Goal: Navigation & Orientation: Understand site structure

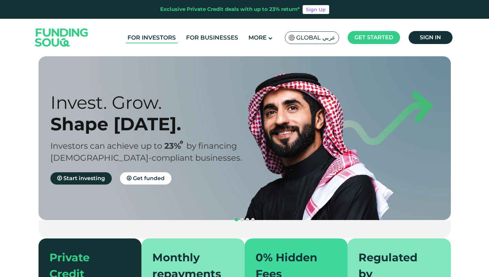
click at [158, 38] on link "For Investors" at bounding box center [152, 37] width 52 height 11
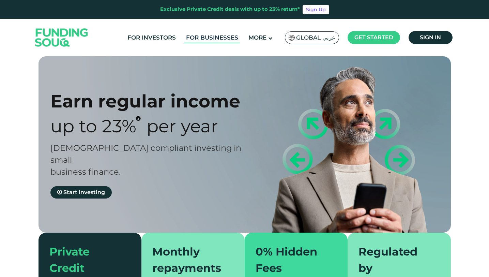
click at [211, 37] on link "For Businesses" at bounding box center [212, 37] width 56 height 11
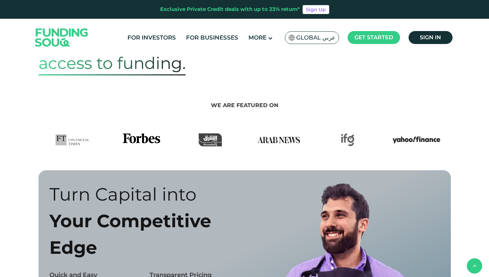
scroll to position [316, 0]
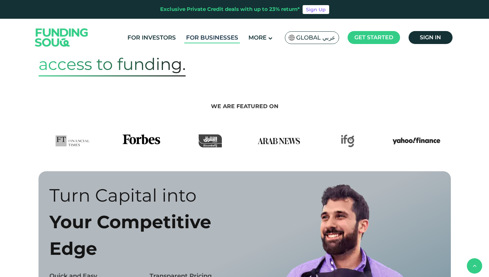
click at [205, 40] on link "For Businesses" at bounding box center [212, 37] width 56 height 11
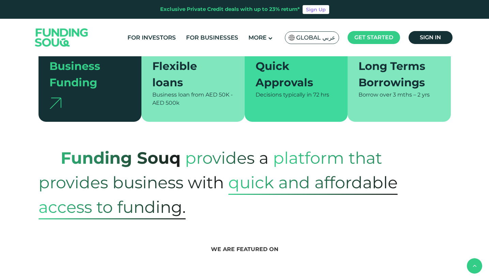
scroll to position [147, 0]
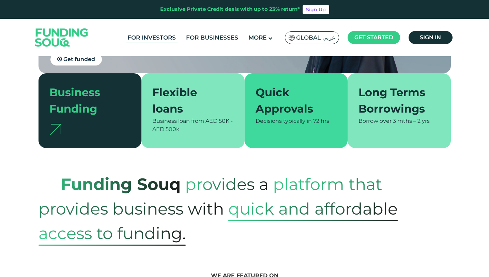
click at [154, 41] on link "For Investors" at bounding box center [152, 37] width 52 height 11
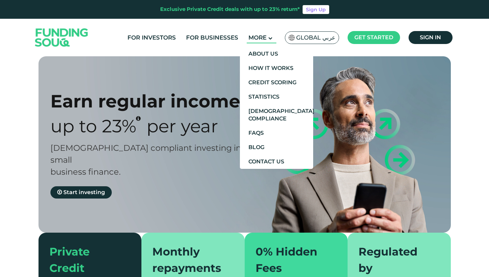
click at [272, 37] on icon at bounding box center [270, 38] width 4 height 4
click at [272, 39] on icon at bounding box center [270, 38] width 4 height 4
